Goal: Information Seeking & Learning: Learn about a topic

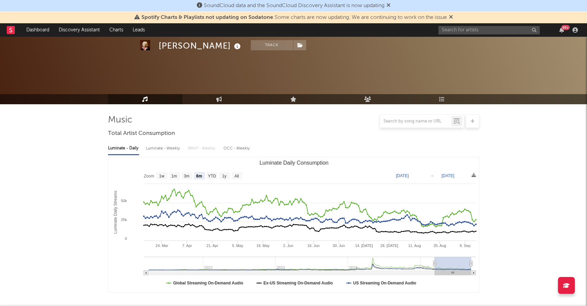
select select "6m"
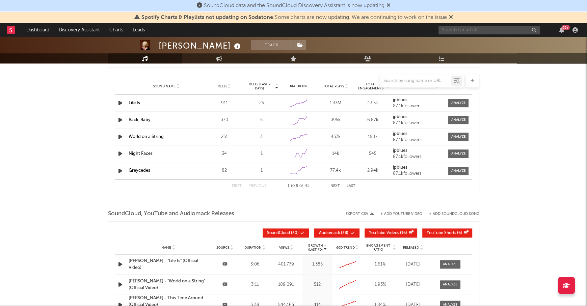
click at [450, 31] on input "text" at bounding box center [488, 30] width 101 height 8
type input "devon again"
click at [485, 43] on div "Devon Again" at bounding box center [499, 43] width 74 height 8
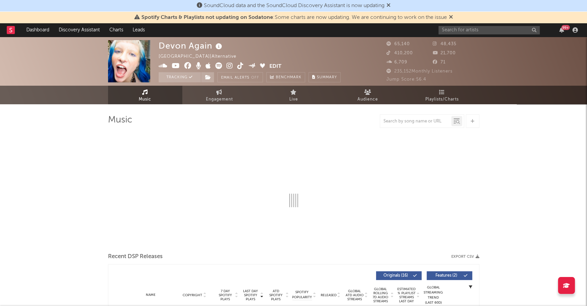
select select "6m"
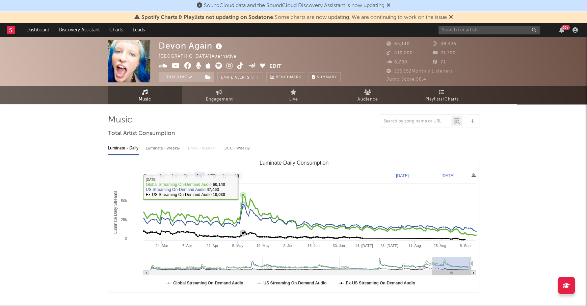
scroll to position [221, 0]
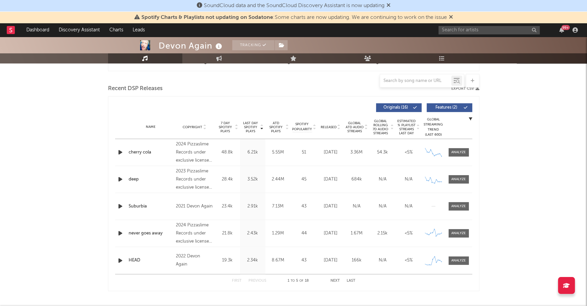
click at [199, 127] on span "Copyright" at bounding box center [193, 127] width 20 height 4
click at [330, 127] on span "Released" at bounding box center [328, 127] width 16 height 4
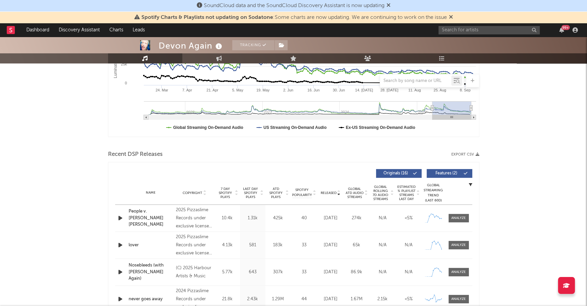
scroll to position [245, 0]
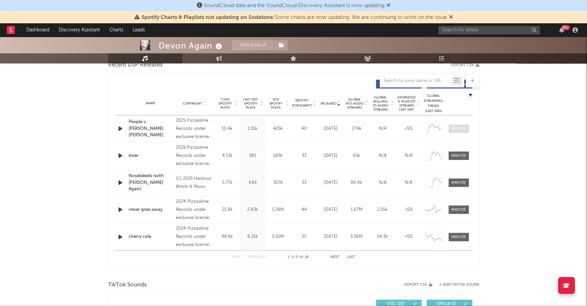
click at [463, 132] on span at bounding box center [458, 128] width 20 height 8
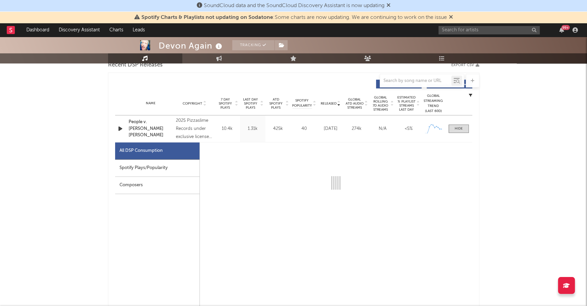
select select "1w"
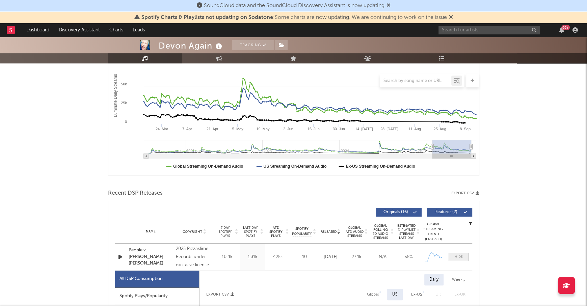
click at [459, 259] on span at bounding box center [458, 257] width 20 height 8
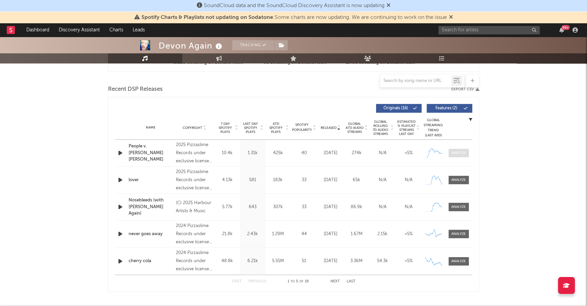
scroll to position [227, 0]
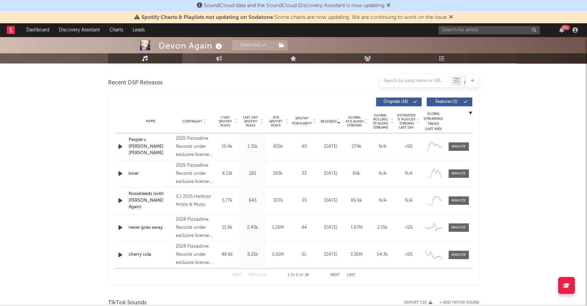
click at [336, 274] on button "Next" at bounding box center [334, 275] width 9 height 4
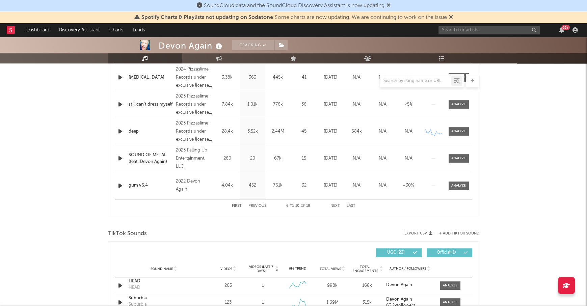
scroll to position [297, 0]
click at [336, 206] on button "Next" at bounding box center [334, 206] width 9 height 4
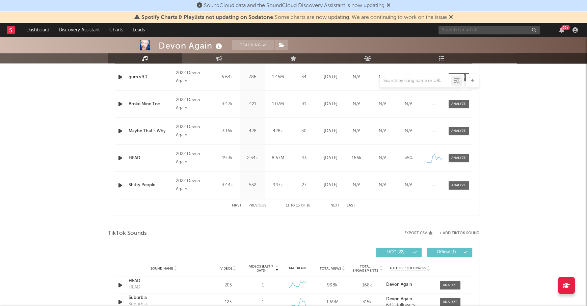
click at [460, 30] on input "text" at bounding box center [488, 30] width 101 height 8
type input "ninajirachi"
click at [487, 41] on div "Ninajirachi" at bounding box center [499, 43] width 74 height 8
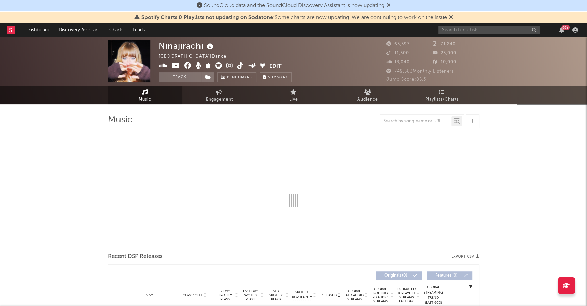
select select "6m"
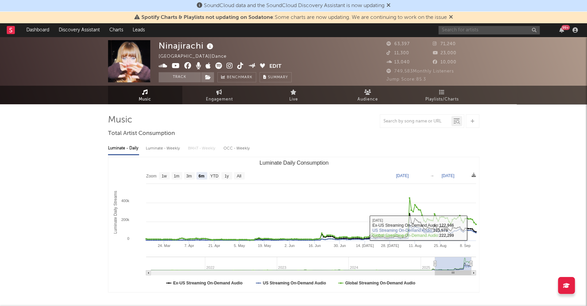
click at [467, 30] on input "text" at bounding box center [488, 30] width 101 height 8
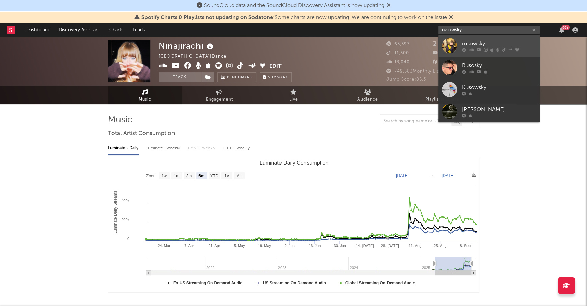
type input "rusowsky"
click at [479, 37] on link "rusowsky" at bounding box center [488, 46] width 101 height 22
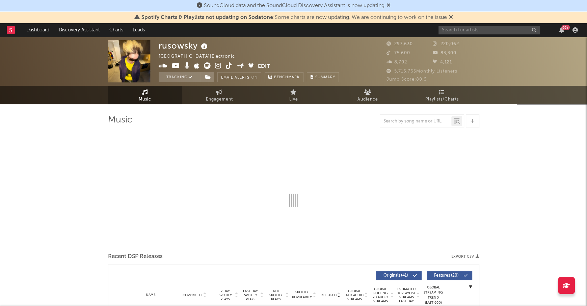
select select "6m"
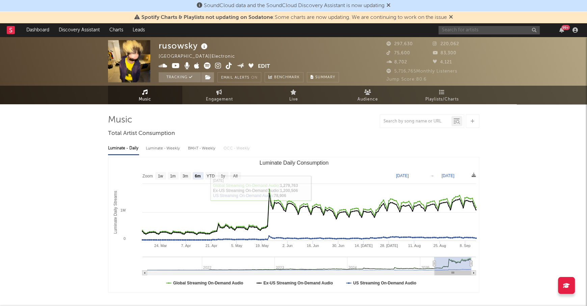
click at [457, 31] on input "text" at bounding box center [488, 30] width 101 height 8
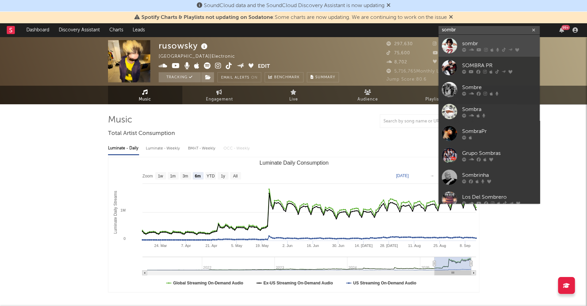
type input "sombr"
click at [479, 38] on link "sombr" at bounding box center [488, 46] width 101 height 22
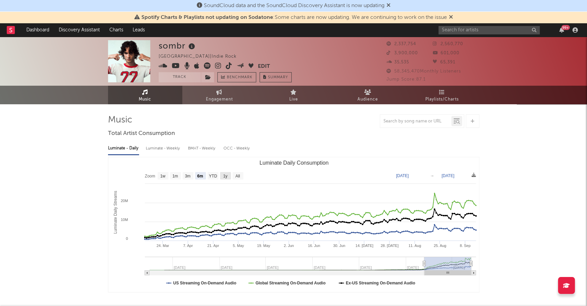
click at [225, 175] on text "1y" at bounding box center [225, 176] width 4 height 5
select select "1y"
type input "[DATE]"
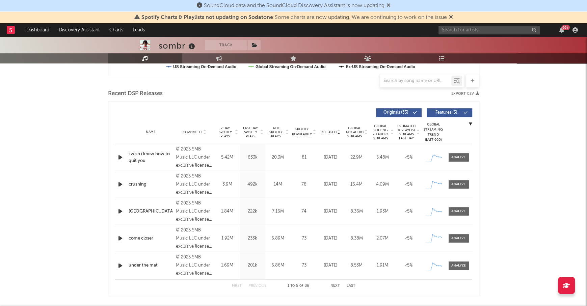
scroll to position [222, 0]
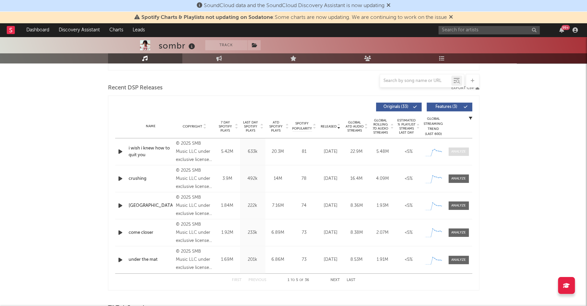
click at [457, 152] on div at bounding box center [458, 151] width 15 height 5
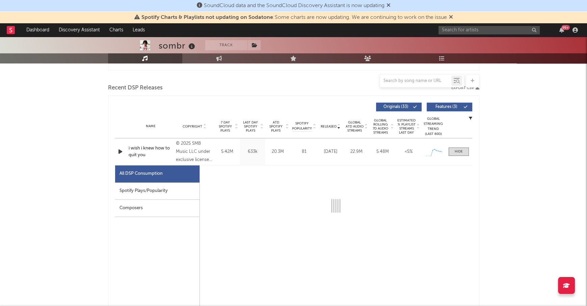
select select "1w"
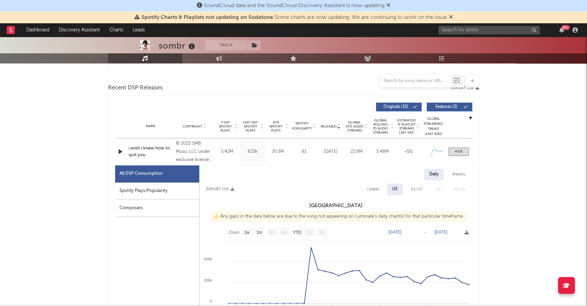
click at [165, 188] on div "Spotify Plays/Popularity" at bounding box center [157, 191] width 84 height 17
select select "1w"
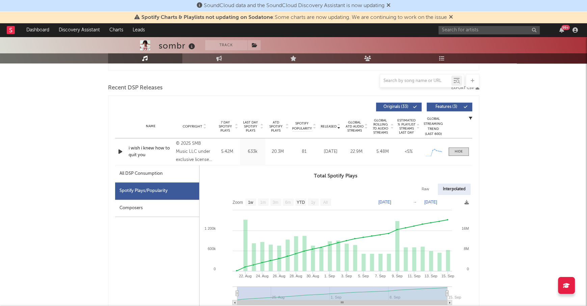
click at [158, 173] on div "All DSP Consumption" at bounding box center [140, 174] width 43 height 8
select select "1w"
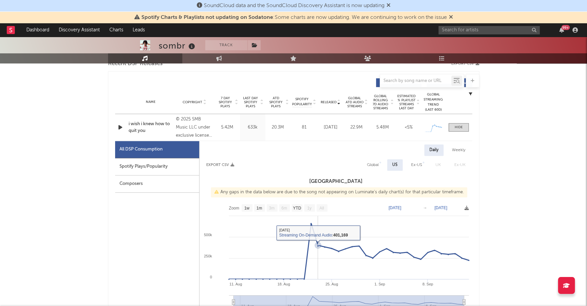
scroll to position [255, 0]
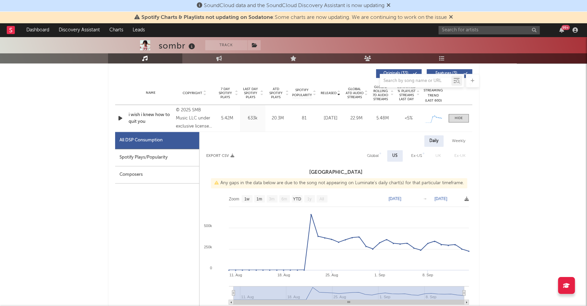
click at [375, 156] on div "Global" at bounding box center [373, 156] width 12 height 8
select select "1w"
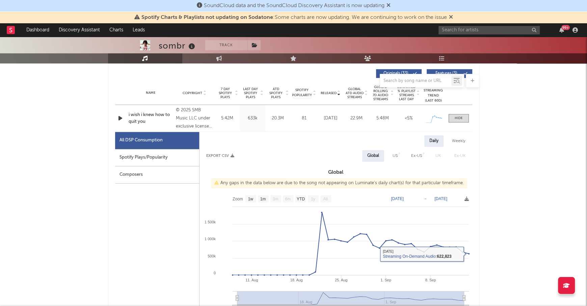
click at [455, 112] on div "Name i wish i knew how to quit you Copyright © 2025 SMB Music LLC under exclusi…" at bounding box center [293, 118] width 357 height 27
click at [457, 116] on div at bounding box center [458, 118] width 8 height 5
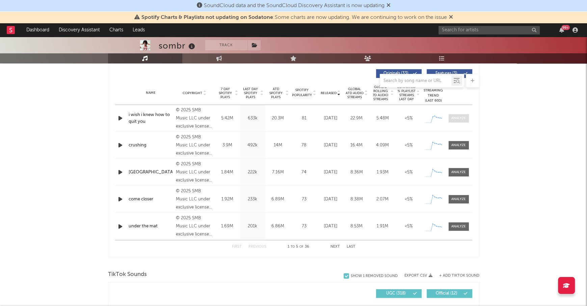
click at [460, 120] on div at bounding box center [458, 118] width 15 height 5
select select "1w"
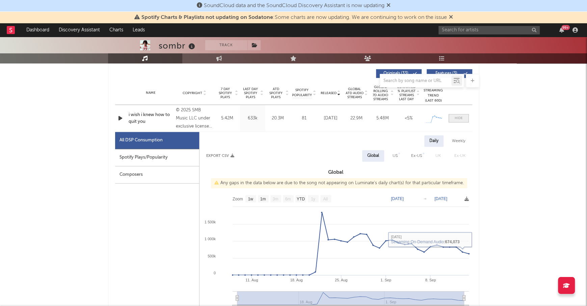
click at [457, 117] on div at bounding box center [458, 118] width 8 height 5
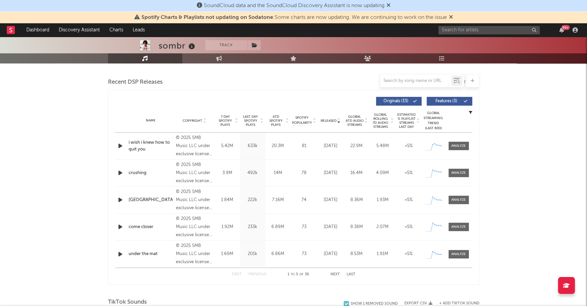
scroll to position [230, 0]
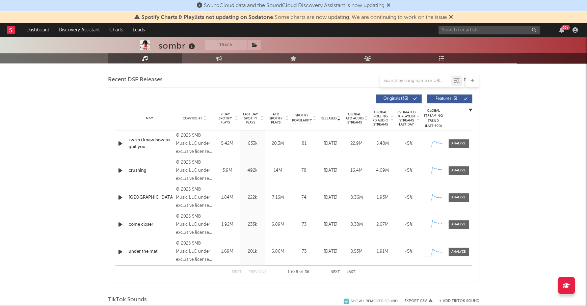
click at [474, 35] on div "99 +" at bounding box center [509, 29] width 142 height 13
click at [467, 30] on input "text" at bounding box center [488, 30] width 101 height 8
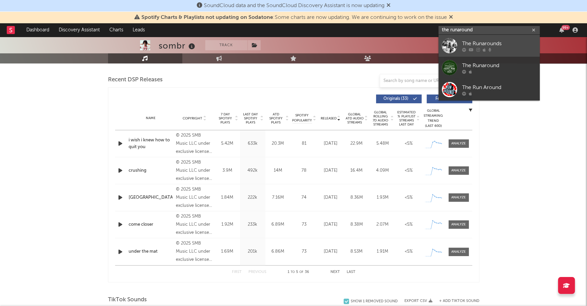
type input "the runaround"
click at [484, 41] on div "The Runarounds" at bounding box center [499, 43] width 74 height 8
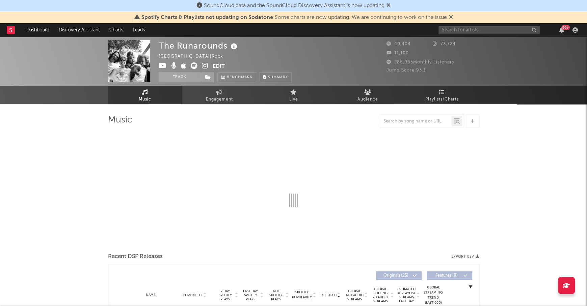
select select "1w"
